Goal: Task Accomplishment & Management: Manage account settings

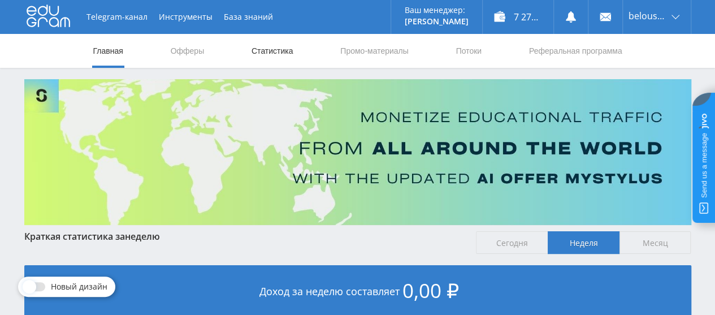
click at [268, 40] on link "Статистика" at bounding box center [272, 51] width 44 height 34
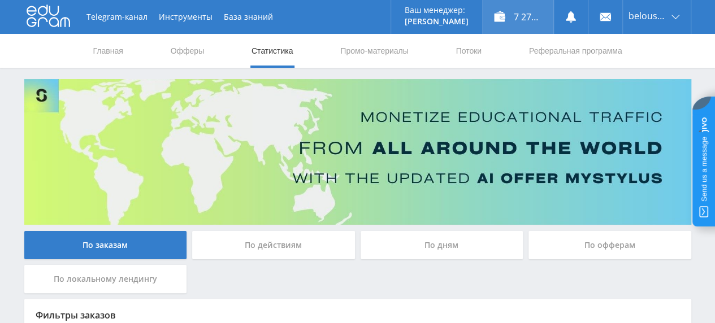
click at [510, 19] on div "7 272,10 ₽" at bounding box center [517, 17] width 71 height 34
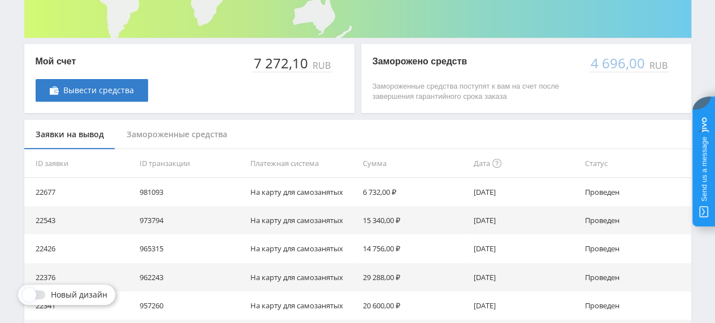
scroll to position [226, 0]
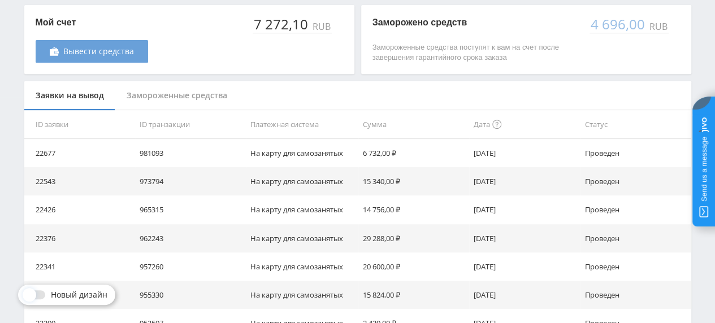
click at [121, 58] on link "Вывести средства" at bounding box center [92, 51] width 112 height 23
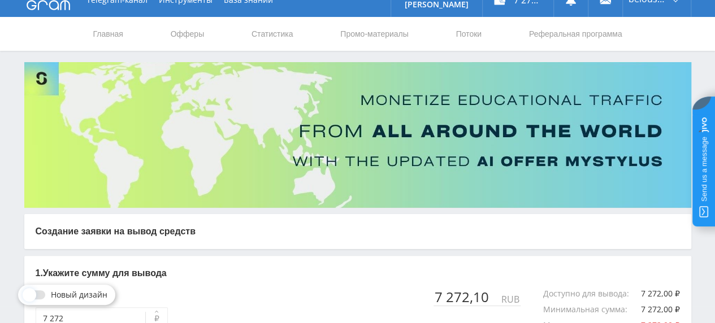
scroll to position [182, 0]
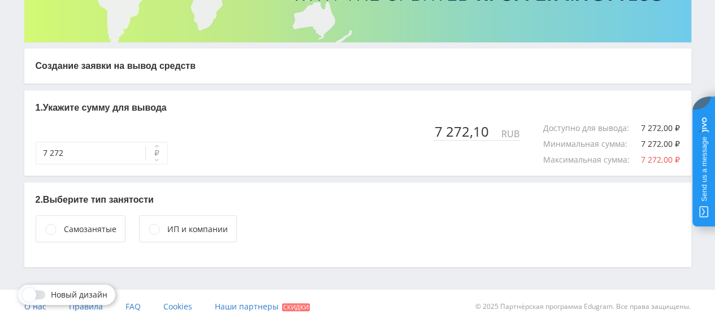
click at [87, 224] on div "Самозанятые" at bounding box center [90, 229] width 53 height 12
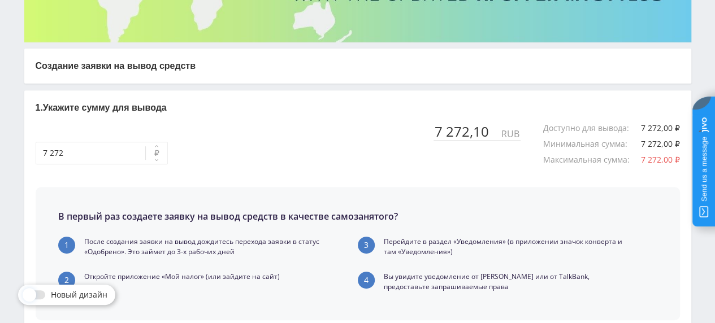
scroll to position [378, 0]
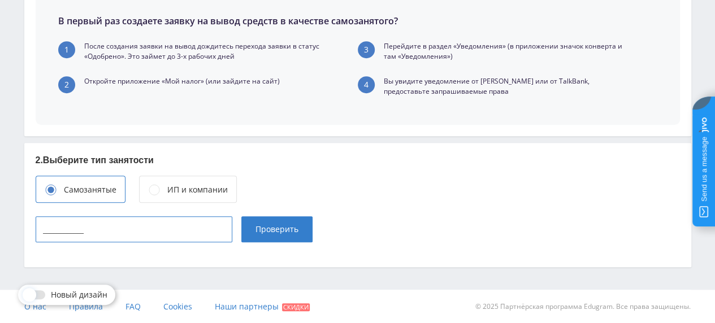
click at [193, 232] on input "____________" at bounding box center [134, 229] width 197 height 26
paste input "615306190826"
type input "615306190826"
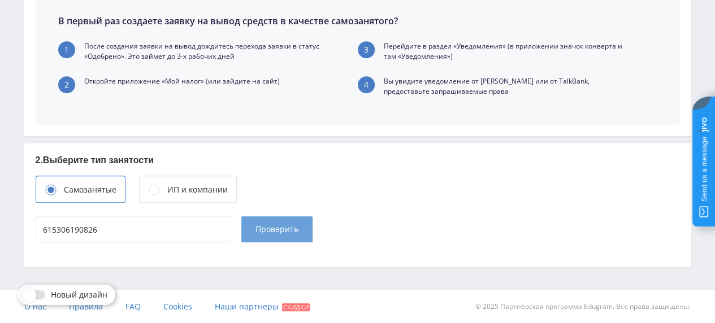
click at [269, 230] on span "Проверить" at bounding box center [276, 229] width 43 height 9
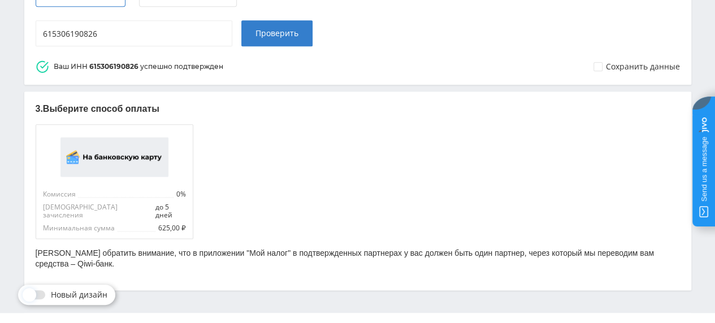
scroll to position [589, 0]
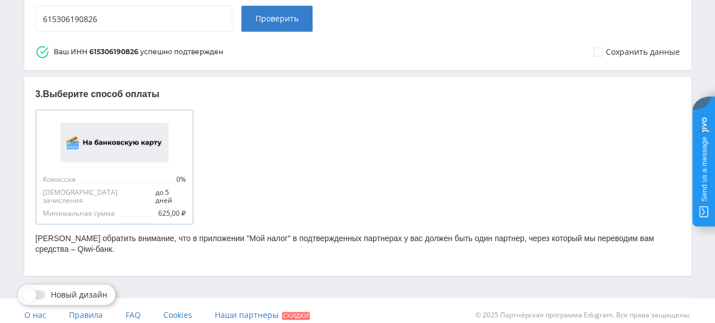
click at [167, 144] on img at bounding box center [114, 143] width 108 height 40
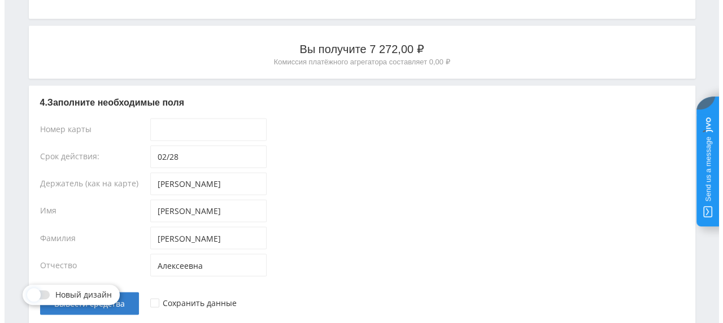
scroll to position [871, 0]
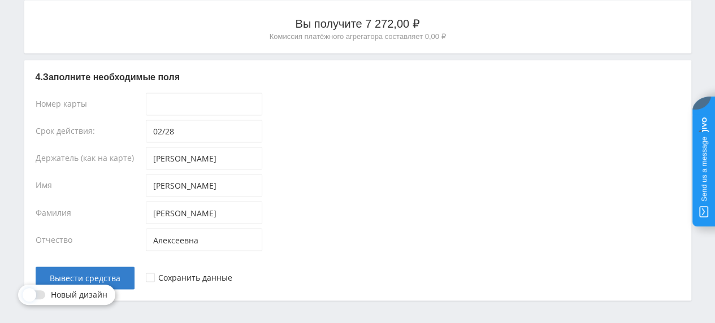
click at [127, 94] on div "Номер карты" at bounding box center [91, 106] width 110 height 27
click at [162, 93] on input "____-____-____-____" at bounding box center [204, 104] width 116 height 23
paste input "2202-2062-0153-4562"
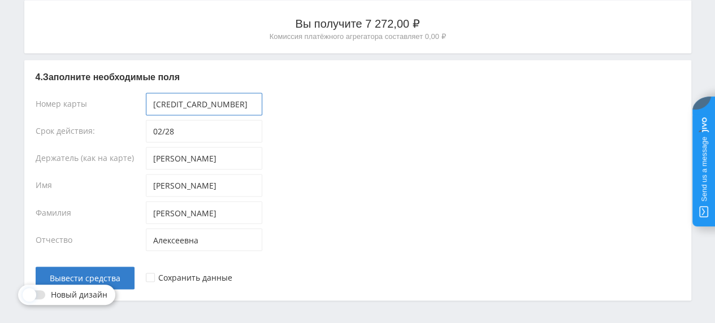
type input "2202-2062-0153-4562"
click at [132, 120] on div "Срок действия:" at bounding box center [91, 133] width 110 height 27
click at [115, 234] on div "Отчество" at bounding box center [91, 241] width 110 height 27
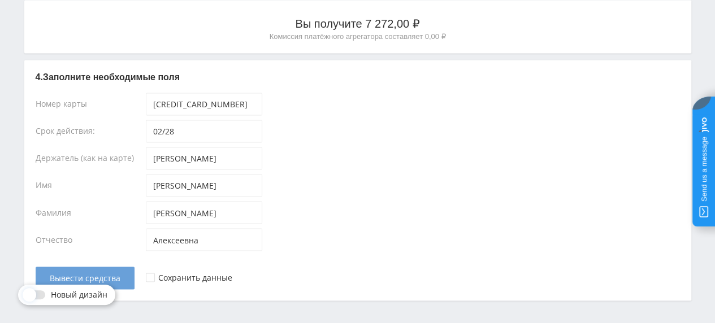
click at [112, 273] on span "Вывести средства" at bounding box center [85, 277] width 71 height 9
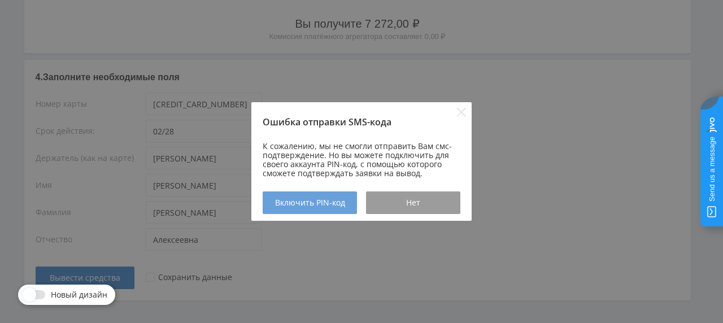
click at [304, 202] on span "Включить PIN-код" at bounding box center [310, 202] width 70 height 9
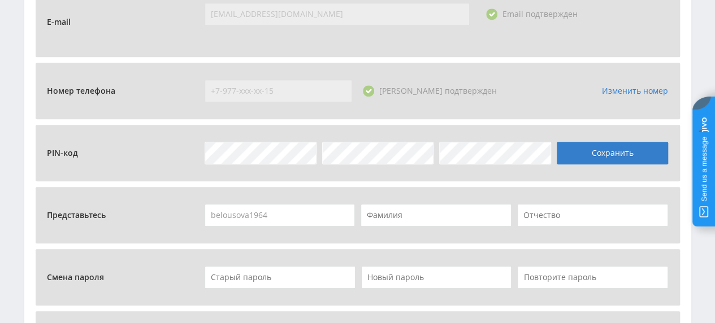
scroll to position [391, 0]
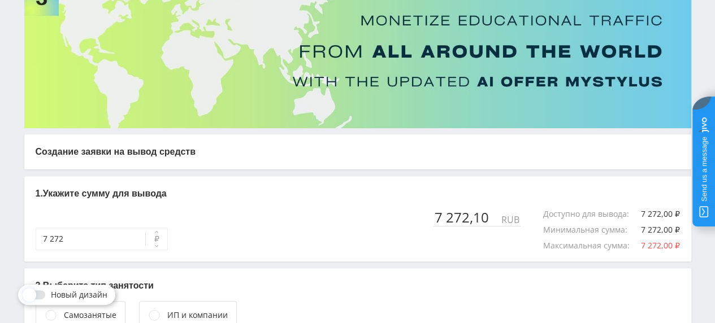
scroll to position [169, 0]
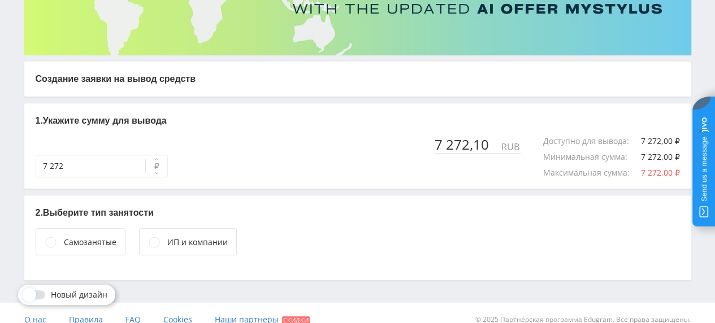
click at [95, 240] on div "Самозанятые" at bounding box center [90, 242] width 53 height 12
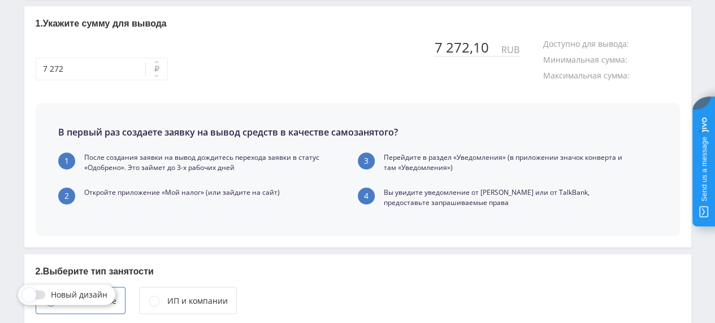
scroll to position [378, 0]
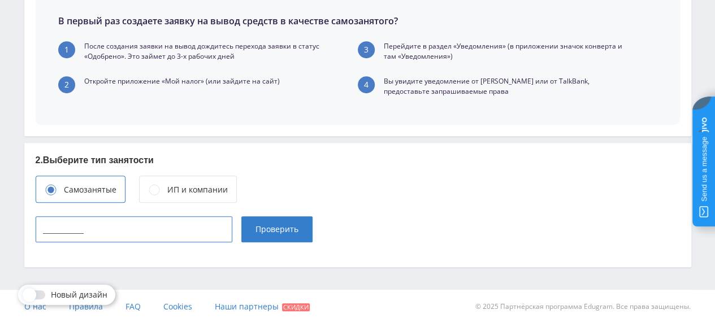
click at [119, 228] on input "____________" at bounding box center [134, 229] width 197 height 26
paste input "615306190826"
type input "615306190826"
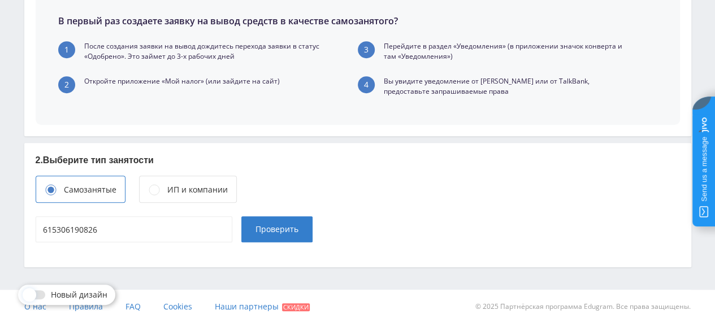
click at [256, 234] on button "Проверить" at bounding box center [276, 229] width 71 height 26
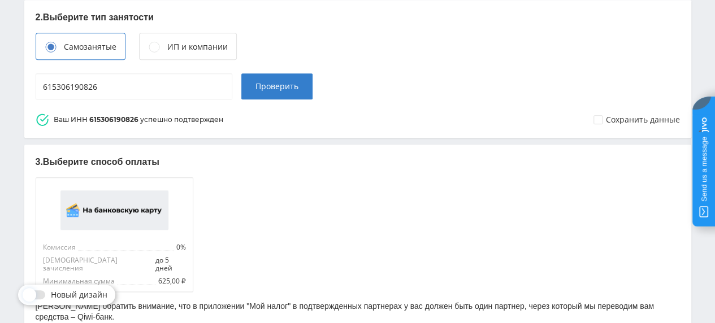
scroll to position [589, 0]
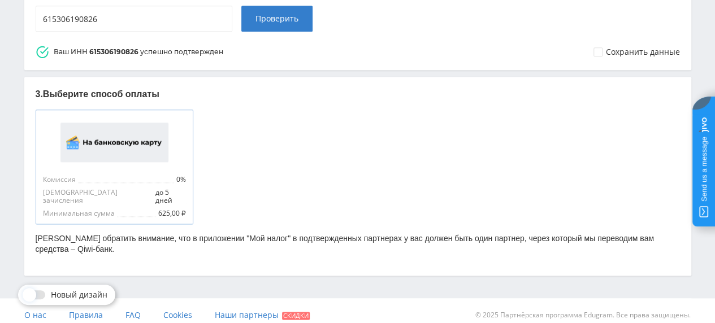
click at [160, 153] on img at bounding box center [114, 143] width 108 height 40
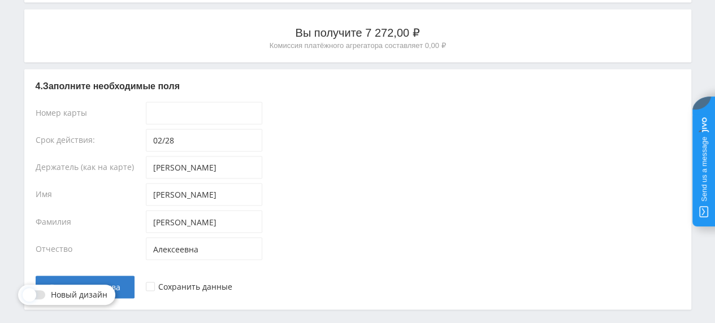
scroll to position [871, 0]
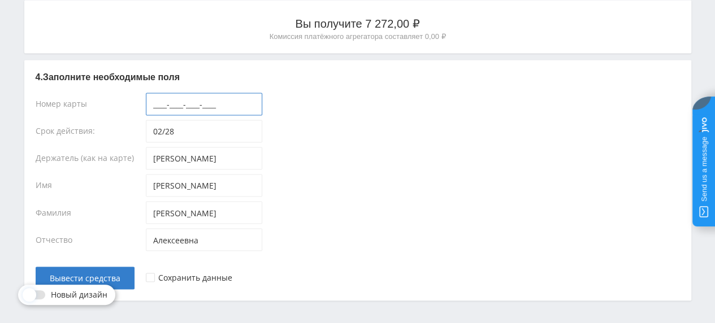
click at [200, 93] on input "____-____-____-____" at bounding box center [204, 104] width 116 height 23
paste input "2202-2062-0153-4562"
type input "2202-2062-0153-4562"
click at [302, 184] on div "Елена" at bounding box center [413, 187] width 534 height 27
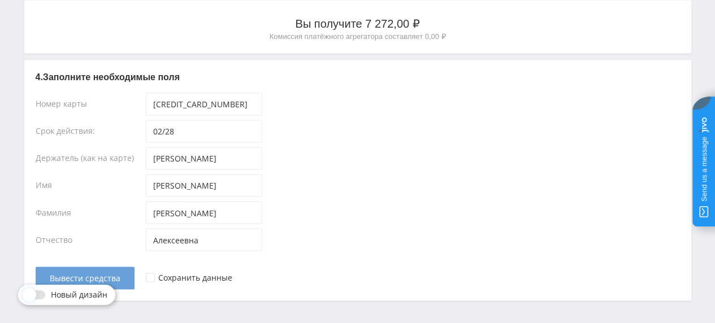
click at [106, 273] on span "Вывести средства" at bounding box center [85, 277] width 71 height 9
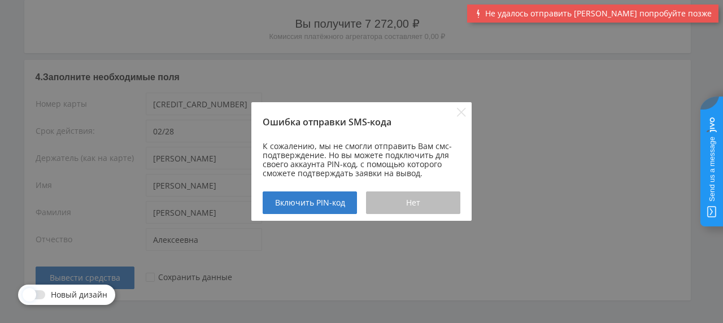
click at [386, 205] on div "Нет" at bounding box center [413, 202] width 66 height 9
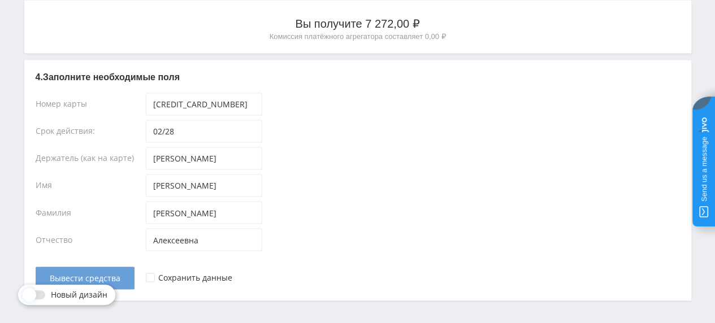
click at [111, 273] on span "Вывести средства" at bounding box center [85, 277] width 71 height 9
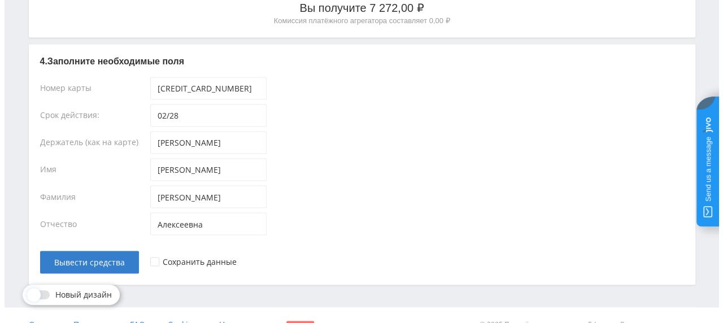
scroll to position [896, 0]
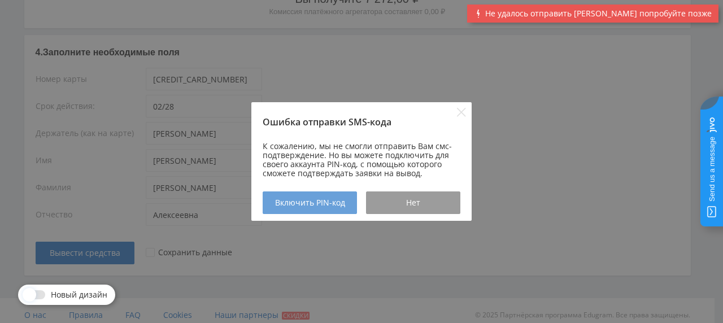
click at [320, 199] on span "Включить PIN-код" at bounding box center [310, 202] width 70 height 9
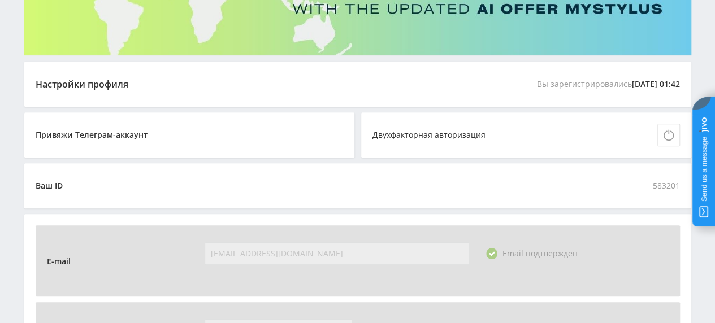
scroll to position [395, 0]
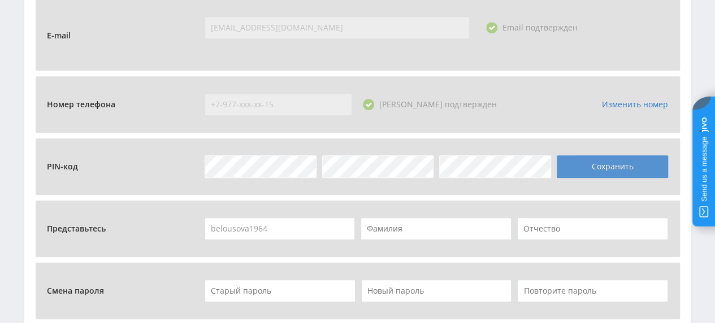
click at [608, 173] on button "Сохранить" at bounding box center [612, 166] width 112 height 23
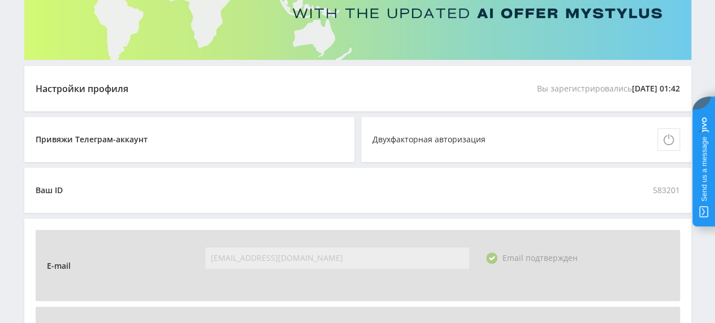
scroll to position [0, 0]
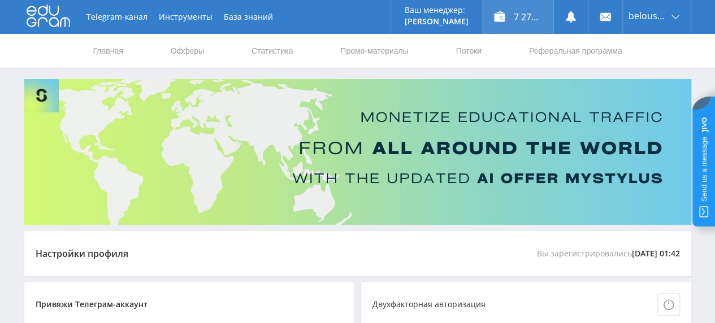
click at [510, 21] on div "7 272,10 ₽" at bounding box center [517, 17] width 71 height 34
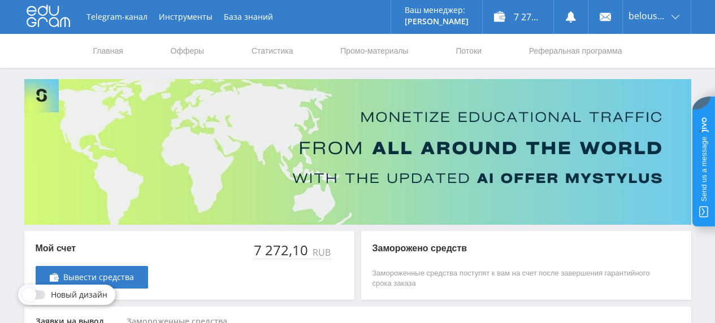
scroll to position [169, 0]
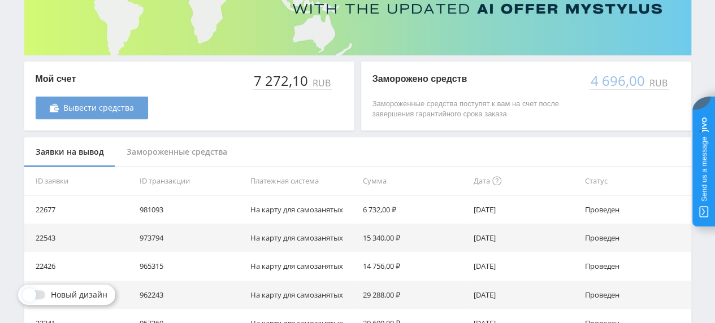
click at [142, 110] on link "Вывести средства" at bounding box center [92, 108] width 112 height 23
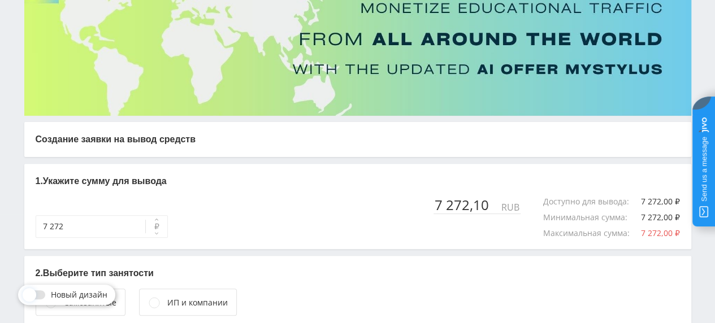
scroll to position [182, 0]
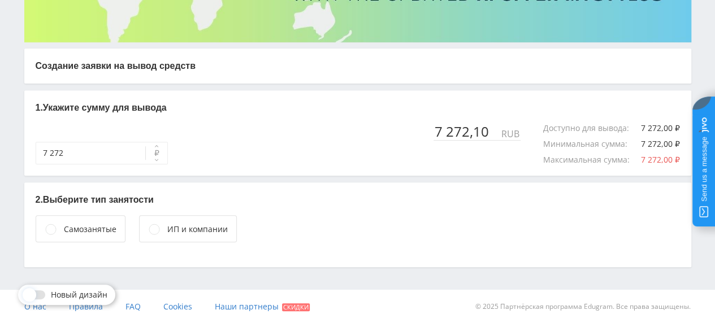
click at [58, 220] on div "Самозанятые" at bounding box center [81, 228] width 90 height 27
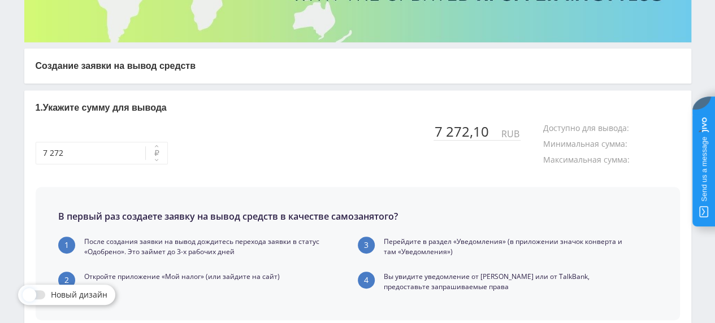
scroll to position [378, 0]
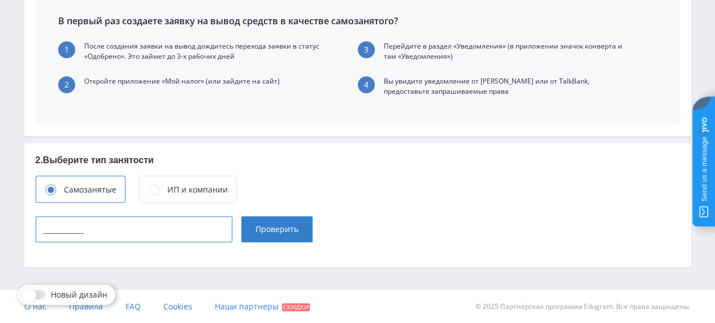
click at [120, 233] on input "____________" at bounding box center [134, 229] width 197 height 26
paste input "615306190826"
type input "615306190826"
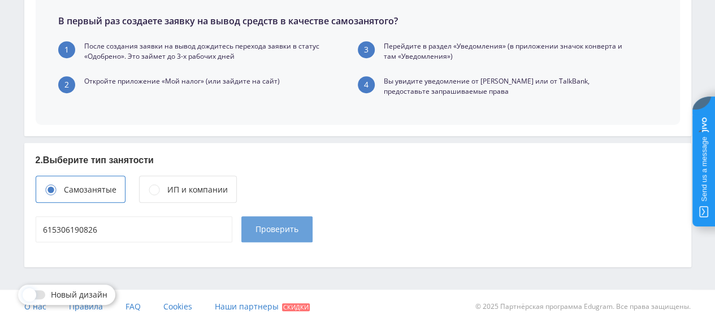
click at [281, 236] on button "Проверить" at bounding box center [276, 229] width 71 height 26
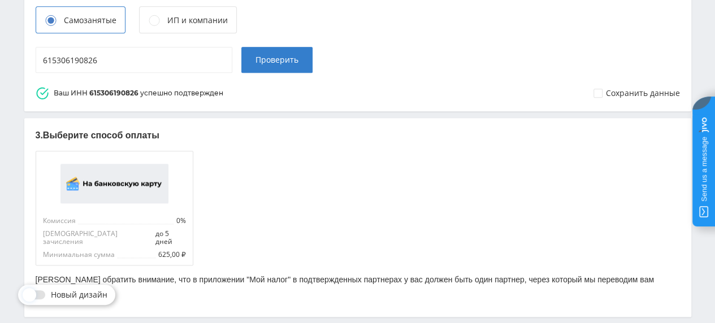
scroll to position [589, 0]
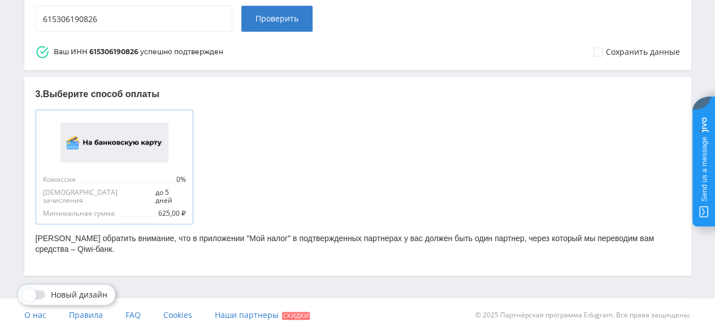
click at [114, 149] on img at bounding box center [114, 143] width 108 height 40
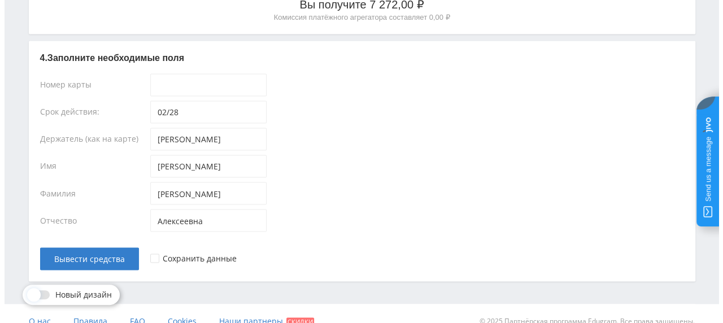
scroll to position [896, 0]
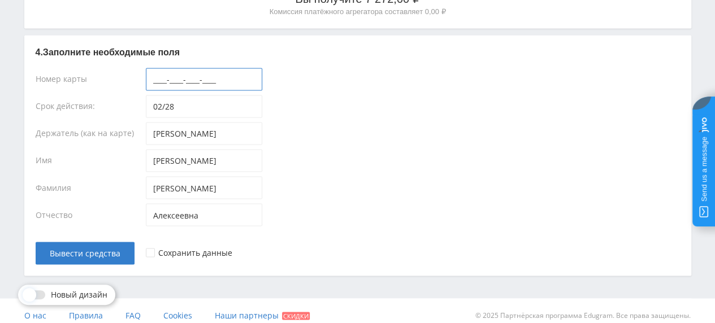
click at [186, 71] on input "____-____-____-____" at bounding box center [204, 79] width 116 height 23
paste input "2202-2062-0153-4562"
type input "2202-2062-0153-4562"
click at [328, 176] on div "Белоусова" at bounding box center [413, 189] width 534 height 27
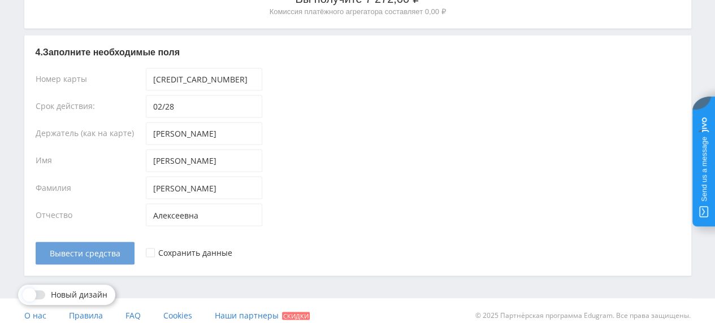
click at [115, 249] on span "Вывести средства" at bounding box center [85, 253] width 71 height 9
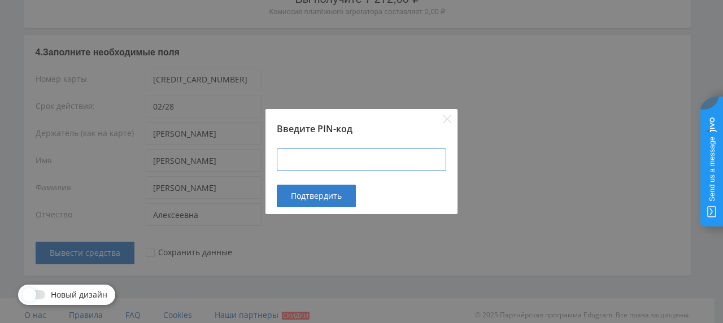
click at [301, 156] on input at bounding box center [361, 160] width 169 height 23
type input "228328"
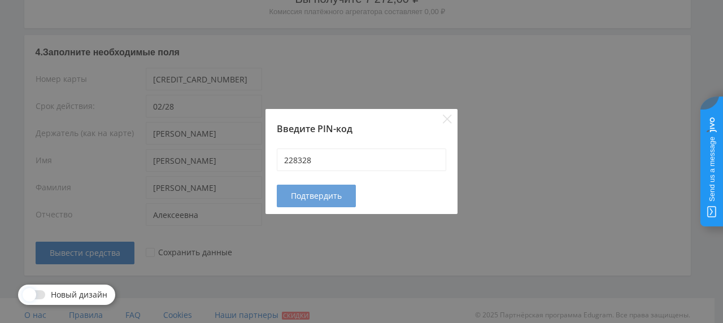
click at [308, 189] on button "Подтвердить" at bounding box center [316, 196] width 79 height 23
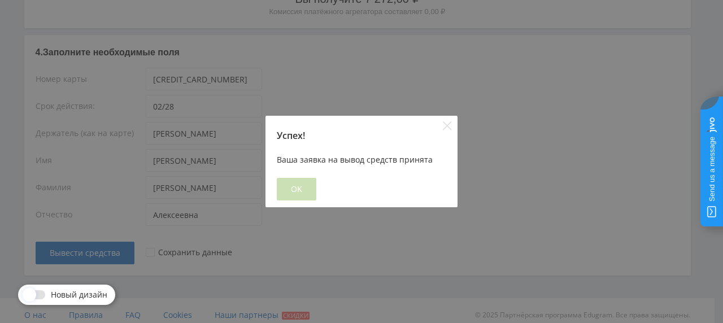
click at [294, 183] on button "OK" at bounding box center [297, 189] width 40 height 23
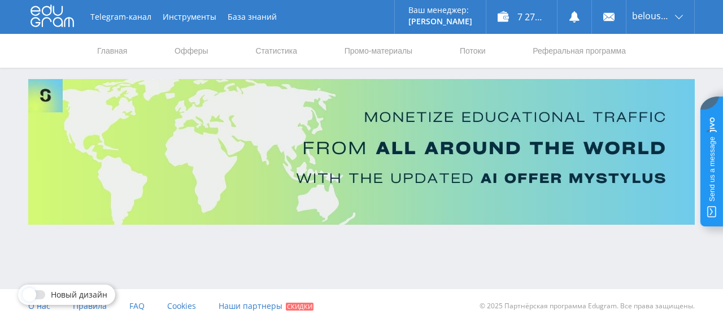
scroll to position [0, 0]
click at [513, 16] on div "7 272,10 ₽" at bounding box center [521, 17] width 71 height 34
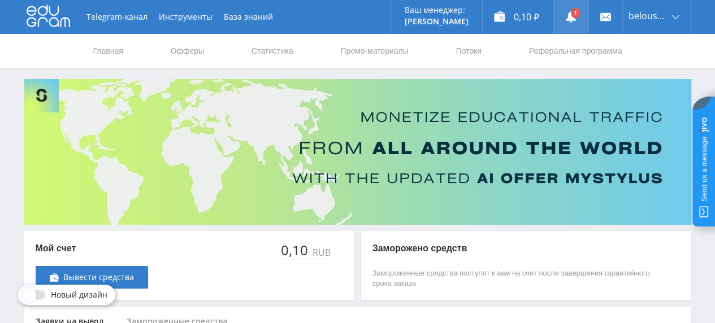
click at [571, 18] on use at bounding box center [571, 16] width 10 height 11
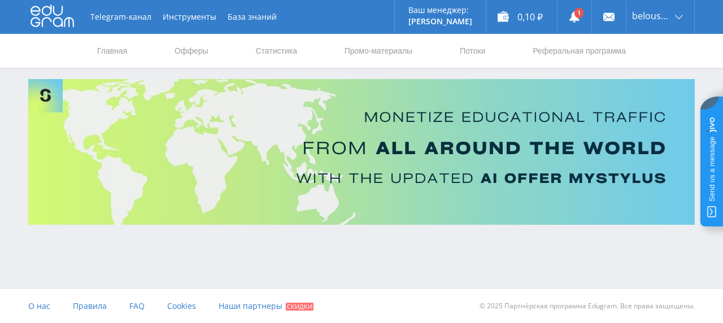
click at [571, 18] on use at bounding box center [574, 16] width 10 height 11
click at [573, 7] on link at bounding box center [575, 17] width 34 height 34
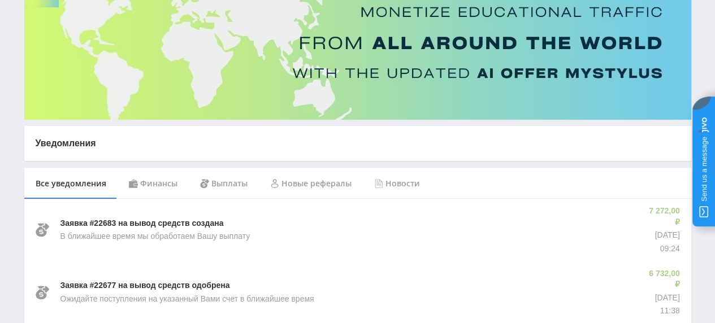
scroll to position [169, 0]
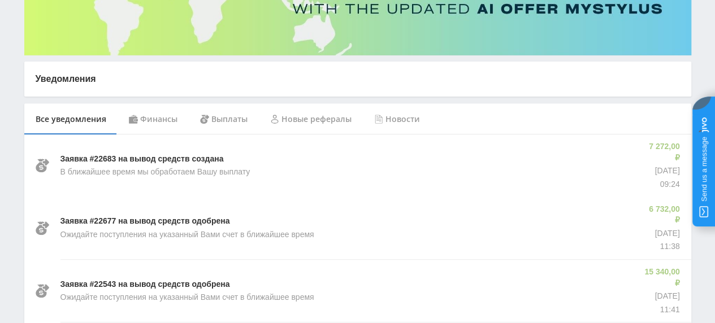
click at [165, 121] on div "Финансы" at bounding box center [153, 119] width 71 height 32
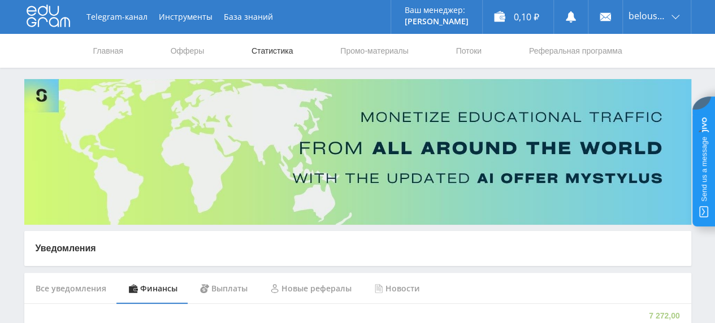
click at [267, 47] on link "Статистика" at bounding box center [272, 51] width 44 height 34
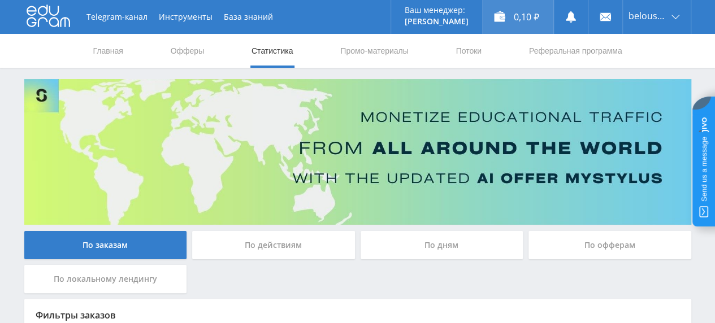
click at [504, 8] on div "0,10 ₽" at bounding box center [517, 17] width 71 height 34
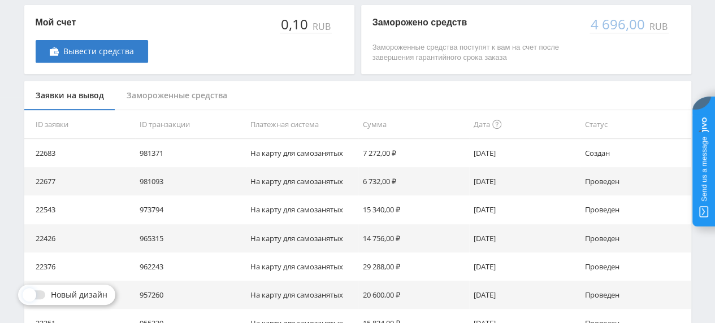
scroll to position [31, 0]
